Goal: Information Seeking & Learning: Learn about a topic

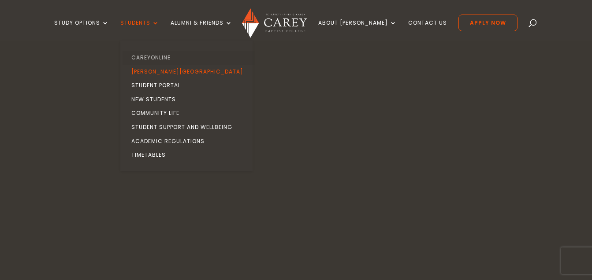
click at [181, 56] on link "CareyOnline" at bounding box center [189, 58] width 132 height 14
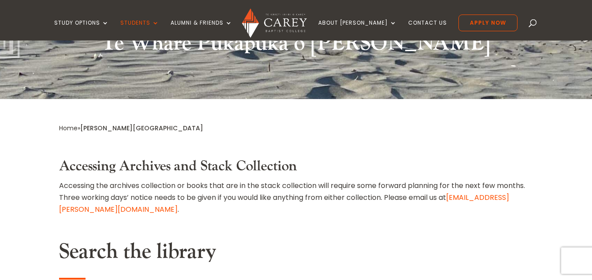
scroll to position [270, 0]
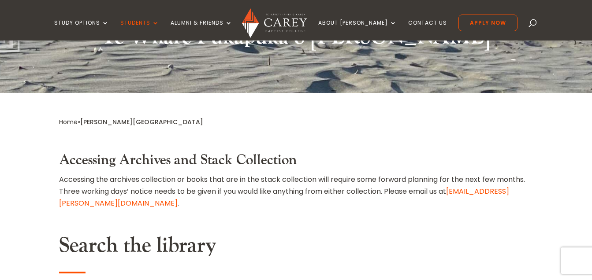
select select "**"
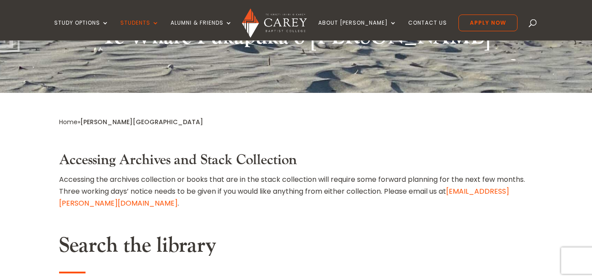
type input "**********"
